Goal: Information Seeking & Learning: Check status

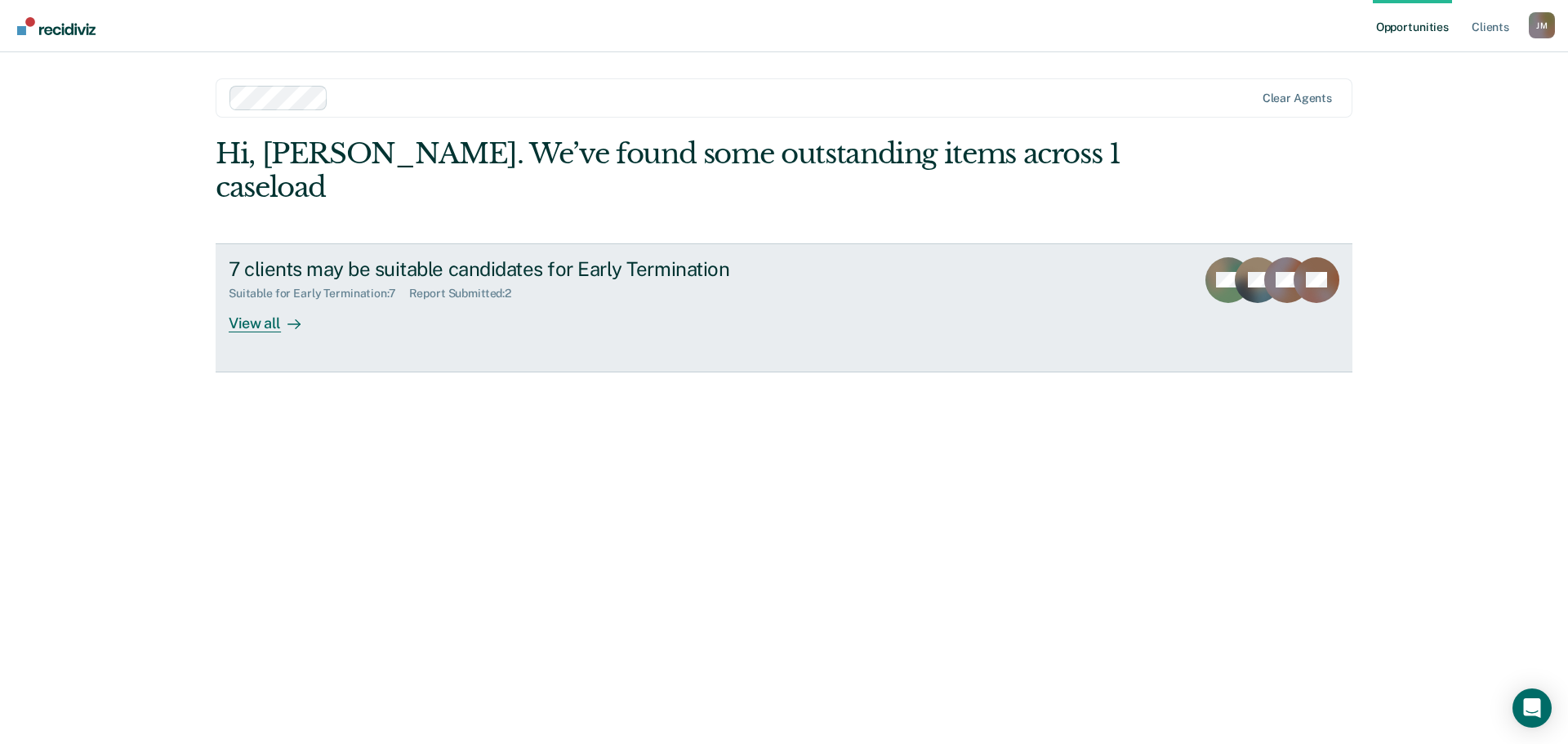
click at [745, 257] on div "7 clients may be suitable candidates for Early Termination" at bounding box center [515, 269] width 573 height 24
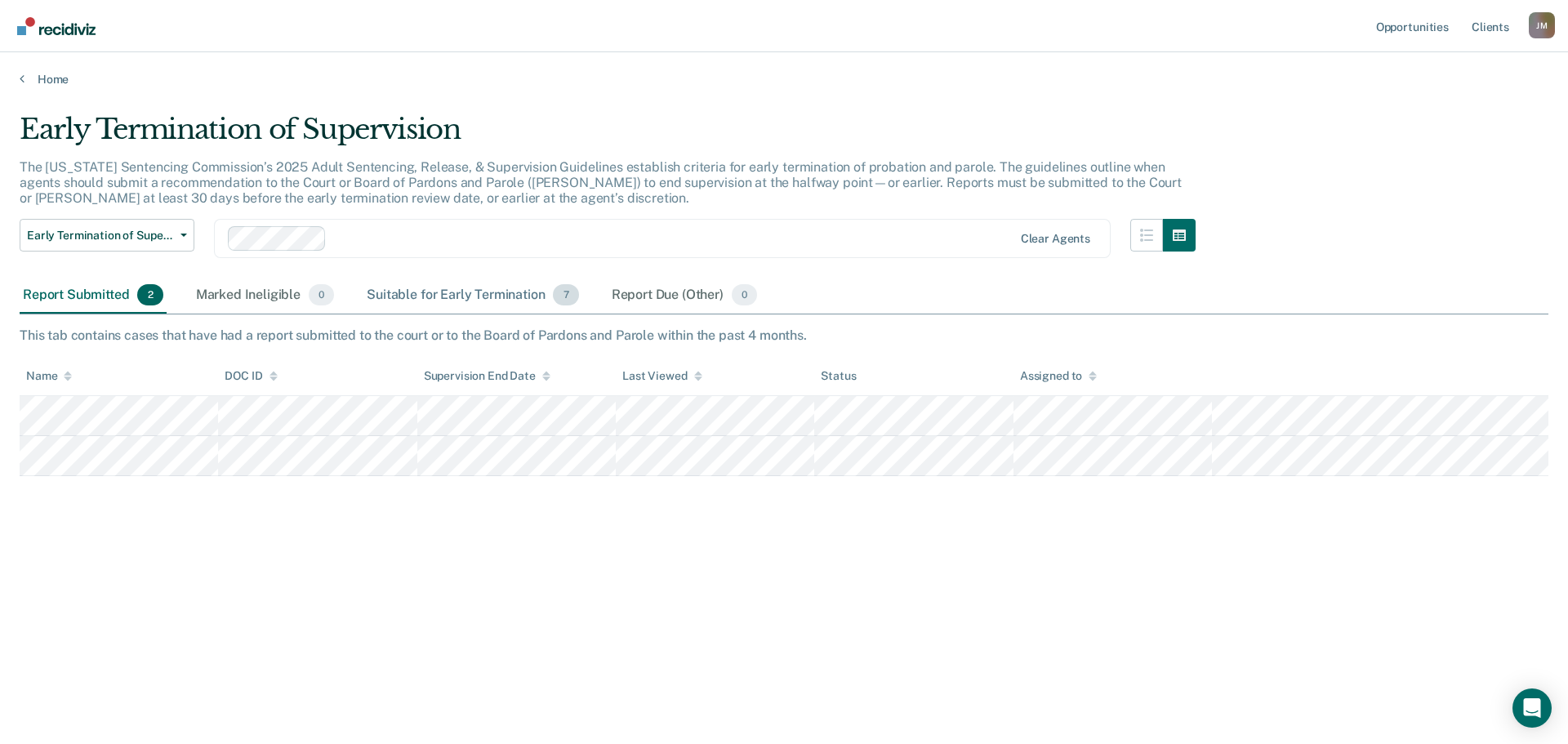
click at [516, 289] on div "Suitable for Early Termination 7" at bounding box center [472, 295] width 218 height 36
